Goal: Task Accomplishment & Management: Manage account settings

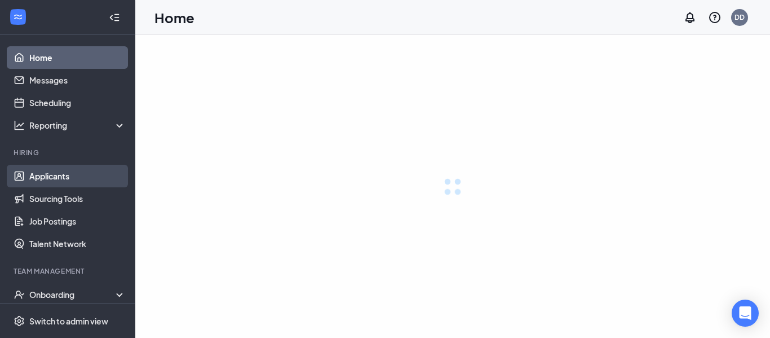
click at [67, 178] on link "Applicants" at bounding box center [77, 176] width 96 height 23
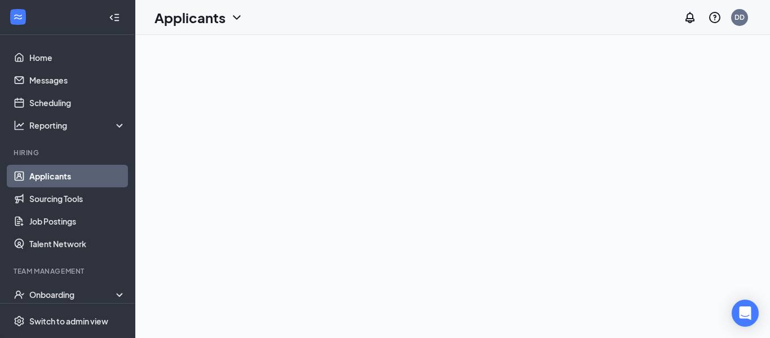
click at [57, 179] on link "Applicants" at bounding box center [77, 176] width 96 height 23
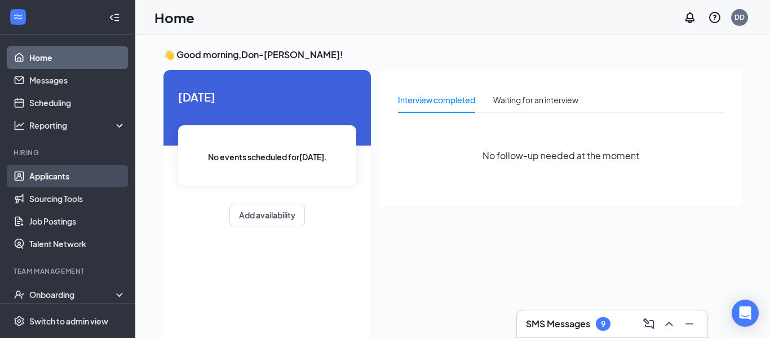
click at [77, 180] on link "Applicants" at bounding box center [77, 176] width 96 height 23
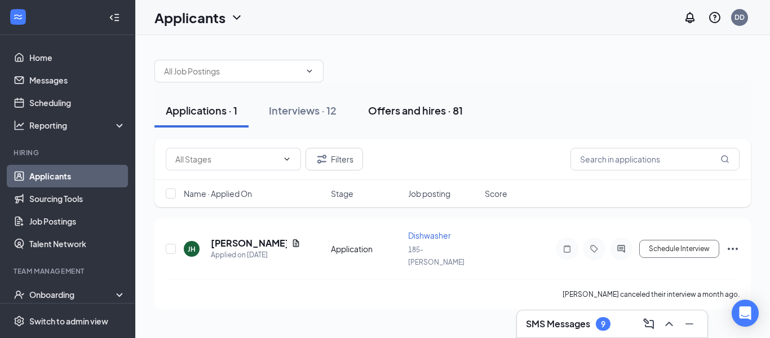
click at [415, 113] on div "Offers and hires · 81" at bounding box center [415, 110] width 95 height 14
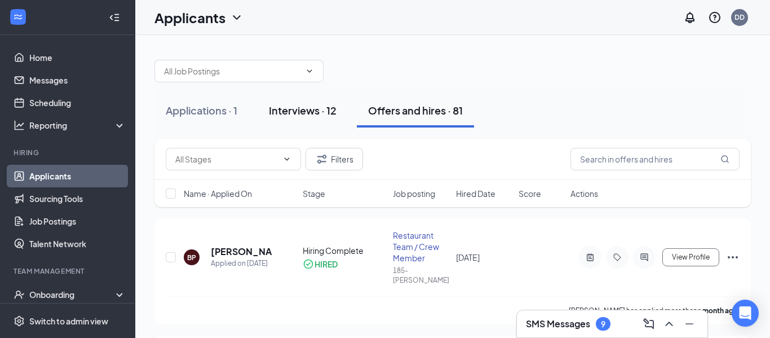
click at [309, 110] on div "Interviews · 12" at bounding box center [303, 110] width 68 height 14
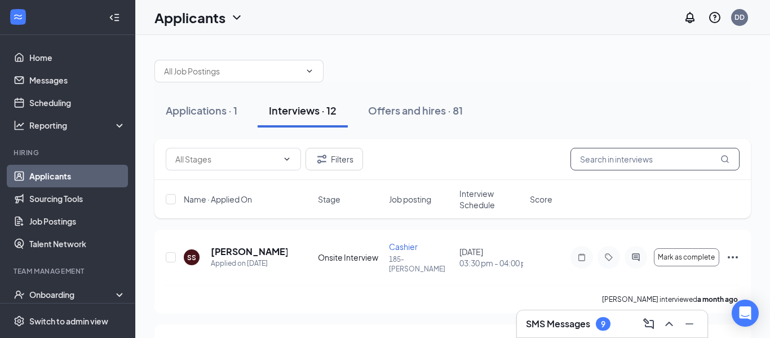
click at [643, 155] on input "text" at bounding box center [654, 159] width 169 height 23
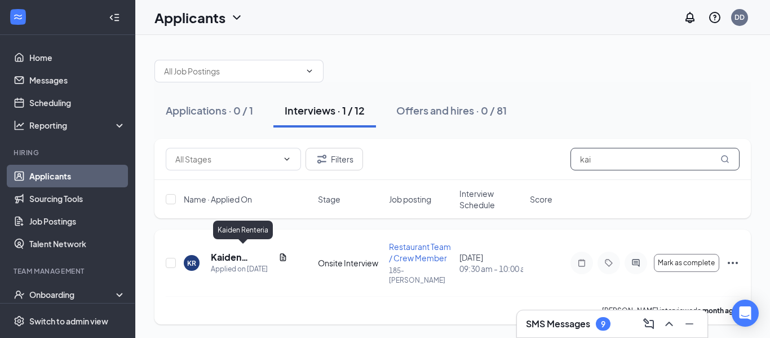
type input "kai"
click at [232, 256] on h5 "Kaiden Renteria" at bounding box center [242, 257] width 63 height 12
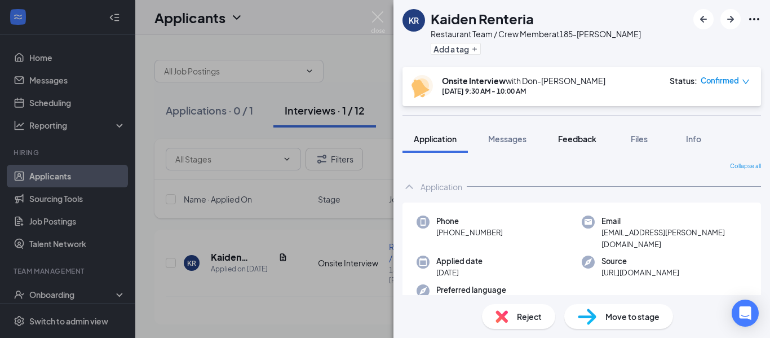
click at [637, 145] on button "Files" at bounding box center [639, 139] width 45 height 28
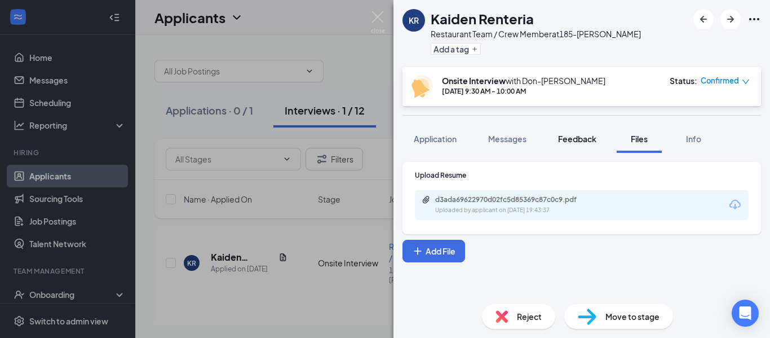
click at [596, 140] on span "Feedback" at bounding box center [577, 139] width 38 height 10
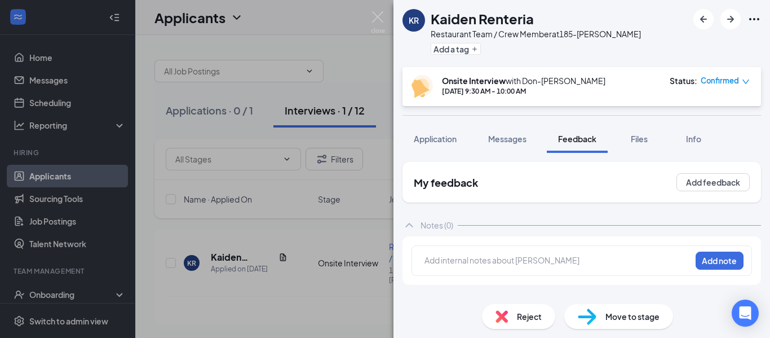
click at [459, 256] on div at bounding box center [557, 260] width 265 height 12
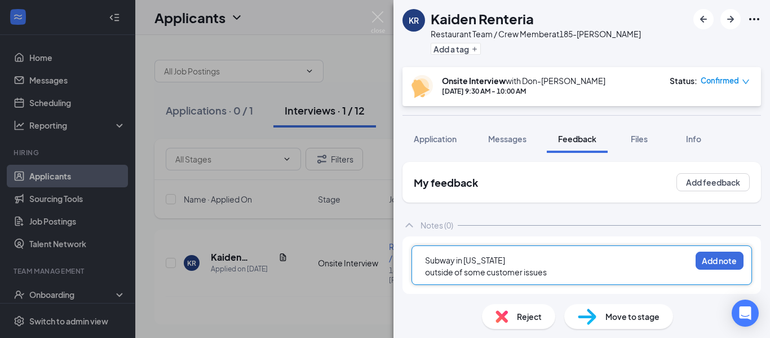
click at [504, 266] on div "outside of some customer issues" at bounding box center [557, 272] width 265 height 12
click at [503, 263] on div "Subway in [US_STATE]" at bounding box center [557, 260] width 265 height 12
click at [606, 271] on div "outside of some customer issues" at bounding box center [557, 272] width 265 height 12
click at [656, 266] on div "outside of some customer issues" at bounding box center [557, 272] width 265 height 12
click at [647, 263] on div "Subway in [US_STATE] shift lead and manager night crew" at bounding box center [557, 260] width 265 height 12
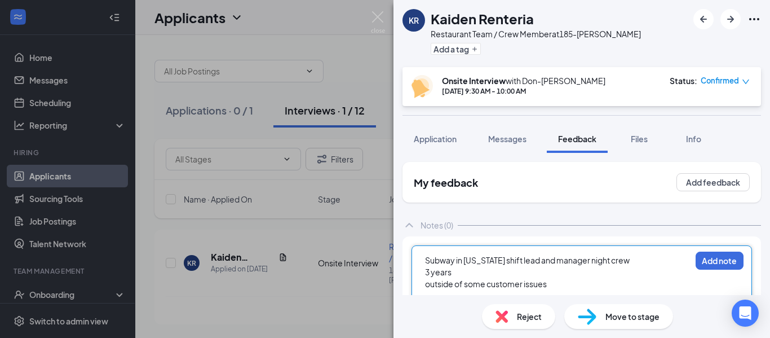
click at [564, 291] on div at bounding box center [557, 296] width 265 height 12
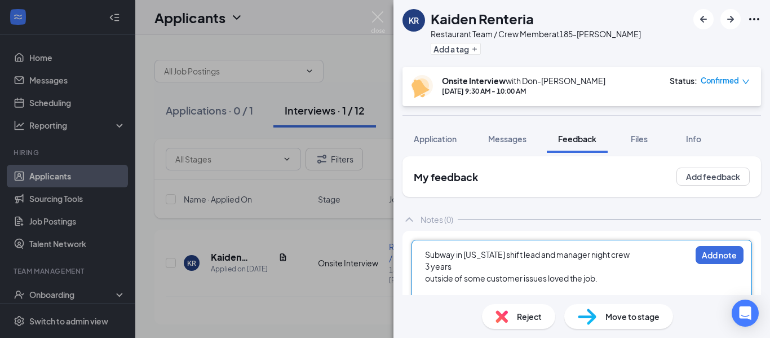
scroll to position [17, 0]
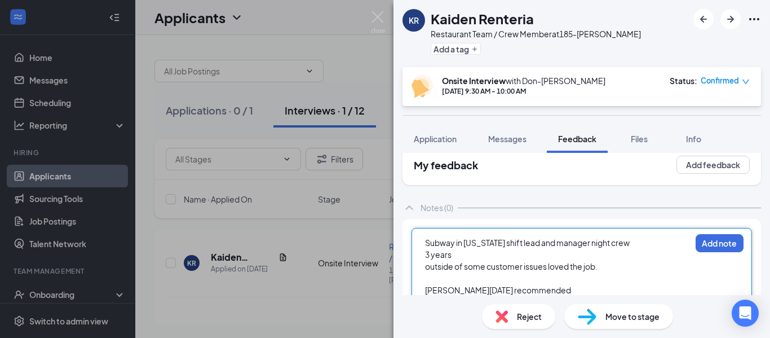
click at [564, 291] on div "[PERSON_NAME][DATE] recommended" at bounding box center [557, 290] width 265 height 12
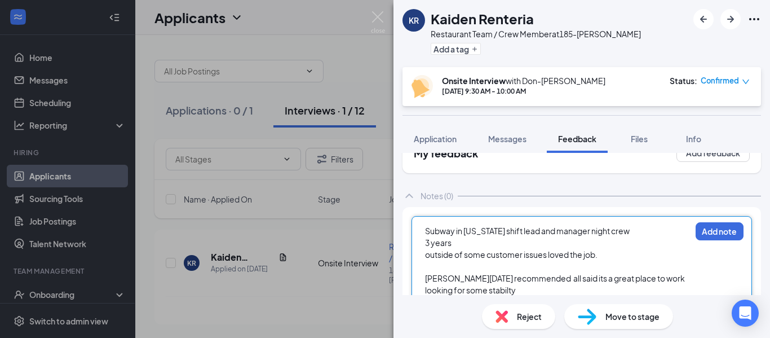
scroll to position [41, 0]
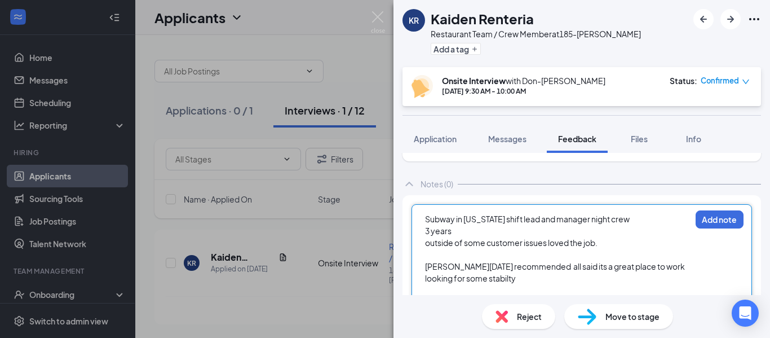
click at [608, 249] on div at bounding box center [557, 255] width 265 height 12
click at [521, 290] on div at bounding box center [557, 290] width 265 height 12
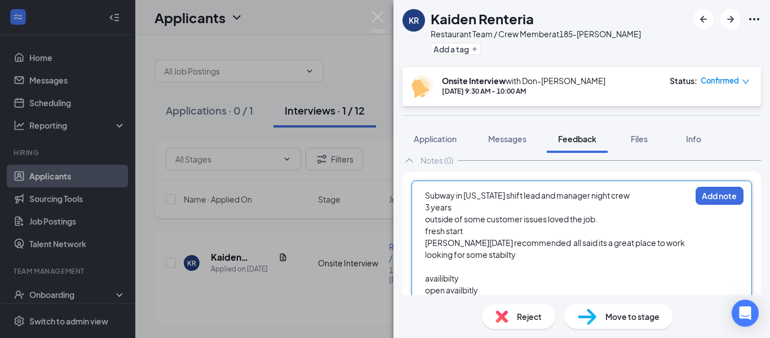
scroll to position [77, 0]
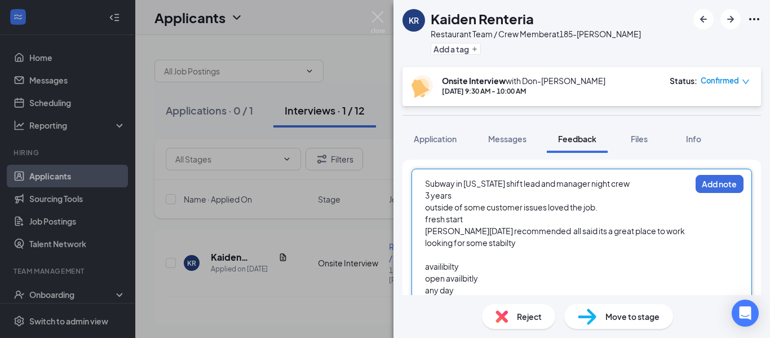
click at [440, 273] on span "open availbitly" at bounding box center [451, 278] width 53 height 10
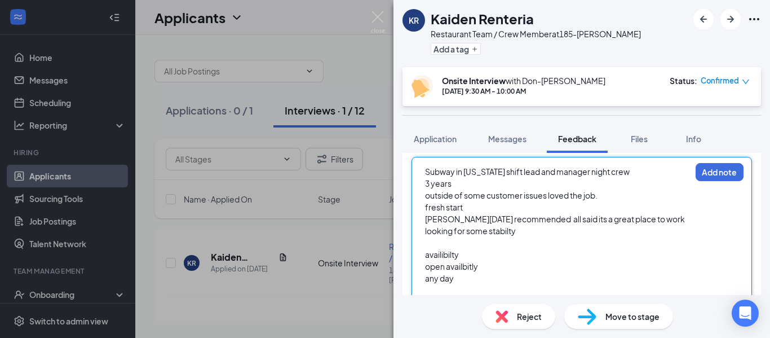
click at [471, 286] on div at bounding box center [557, 290] width 265 height 12
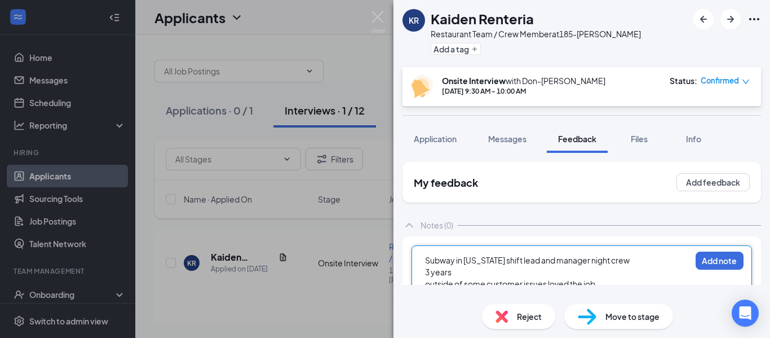
scroll to position [0, 0]
click at [541, 279] on span "outside of some customer issues loved the job." at bounding box center [511, 283] width 172 height 10
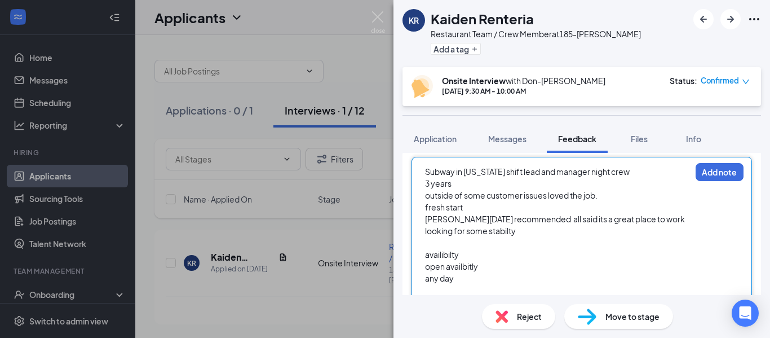
scroll to position [100, 0]
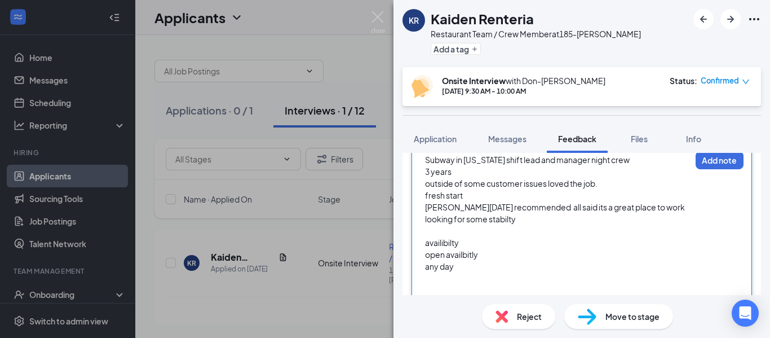
click at [470, 249] on div "open availbitly" at bounding box center [557, 255] width 265 height 12
click at [468, 264] on div "any day" at bounding box center [557, 266] width 265 height 12
click at [725, 169] on button "Add note" at bounding box center [720, 160] width 48 height 18
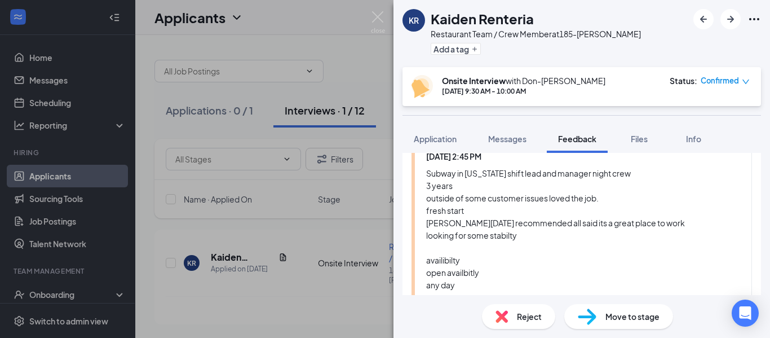
click at [621, 317] on span "Move to stage" at bounding box center [632, 316] width 54 height 12
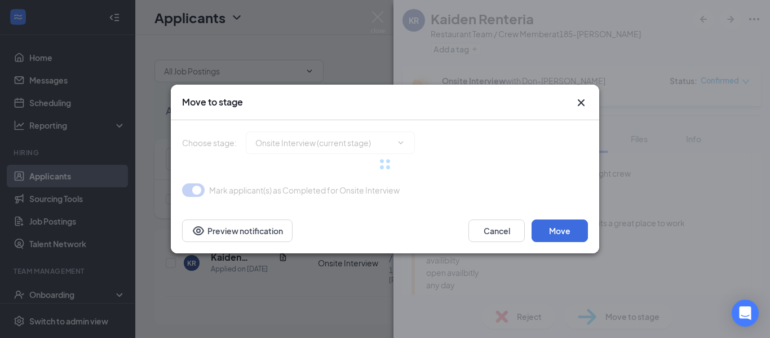
type input "Hiring Complete (final stage)"
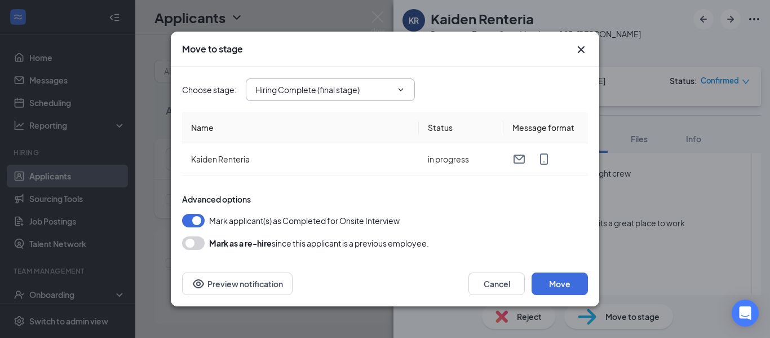
click at [321, 85] on input "Hiring Complete (final stage)" at bounding box center [323, 89] width 136 height 12
click at [485, 73] on div "Choose stage : Hiring Complete (final stage) Application Onsite Interview (curr…" at bounding box center [385, 89] width 406 height 45
click at [562, 280] on button "Move" at bounding box center [560, 283] width 56 height 23
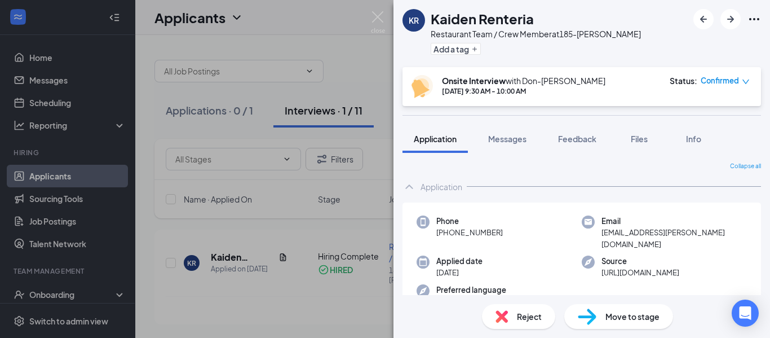
click at [596, 320] on div "Move to stage" at bounding box center [618, 316] width 109 height 25
type input "Hiring Complete (final stage)"
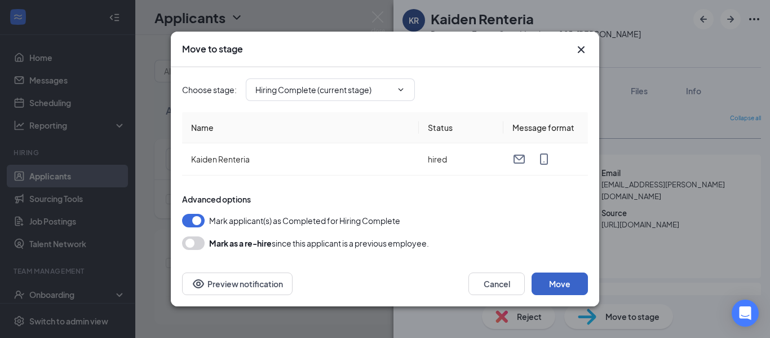
click at [566, 285] on button "Move" at bounding box center [560, 283] width 56 height 23
click at [320, 99] on span "Hiring Complete (current stage)" at bounding box center [330, 89] width 169 height 23
click at [322, 95] on input "Hiring Complete (current stage)" at bounding box center [323, 89] width 136 height 12
click at [499, 73] on div "Choose stage : Hiring Complete (current stage) Application Onsite Interview Hir…" at bounding box center [385, 89] width 406 height 45
click at [480, 276] on button "Cancel" at bounding box center [496, 283] width 56 height 23
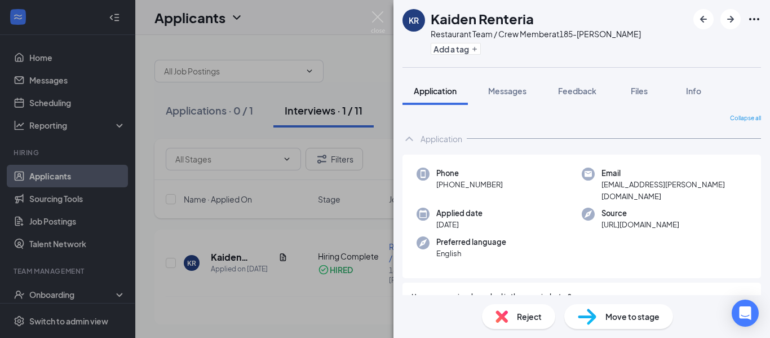
click at [386, 14] on div "[PERSON_NAME] [PERSON_NAME] Restaurant Team / Crew Member at 185-Bryn Mawr Add …" at bounding box center [385, 169] width 770 height 338
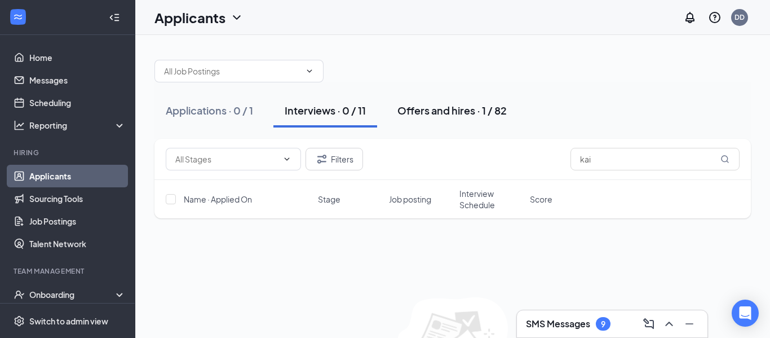
click at [429, 119] on button "Offers and hires · 1 / 82" at bounding box center [452, 111] width 132 height 34
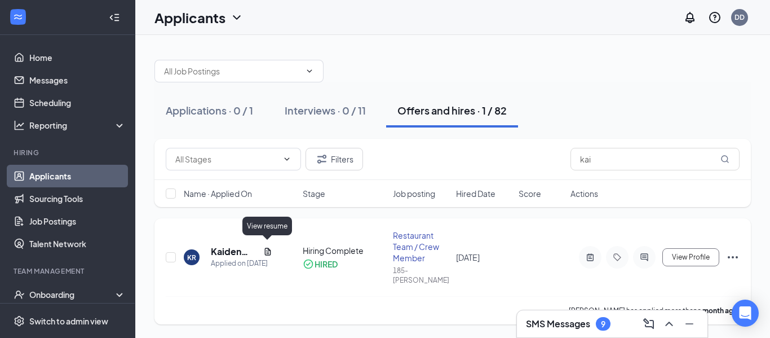
click at [271, 247] on icon "Document" at bounding box center [267, 251] width 9 height 9
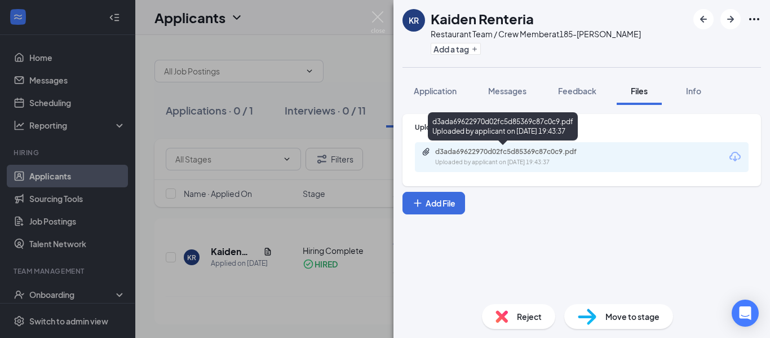
click at [561, 151] on div "d3ada69622970d02fc5d85369c87c0c9.pdf" at bounding box center [514, 151] width 158 height 9
